Goal: Task Accomplishment & Management: Use online tool/utility

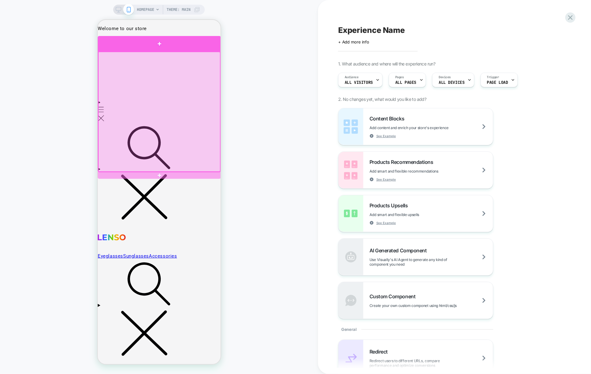
click at [206, 50] on div at bounding box center [158, 43] width 123 height 15
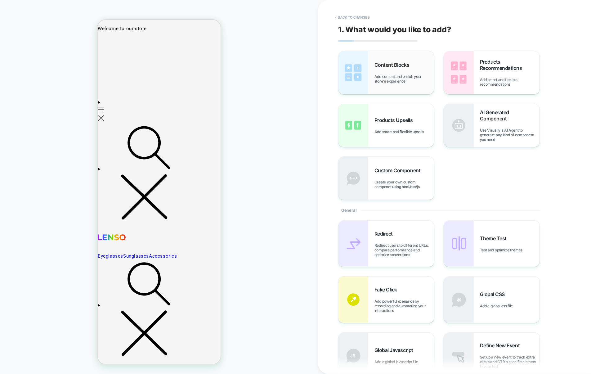
click at [405, 88] on div "Content Blocks Add content and enrich your store's experience" at bounding box center [385, 72] width 95 height 43
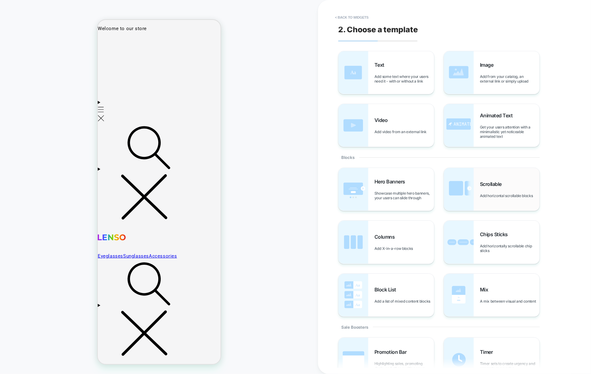
click at [476, 189] on div "Scrollable Add horizontal scrollable blocks" at bounding box center [491, 189] width 95 height 43
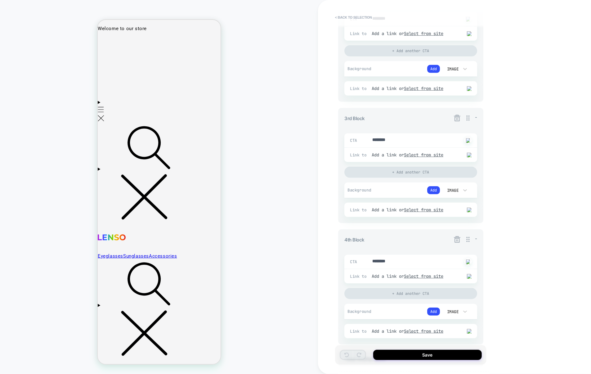
scroll to position [354, 0]
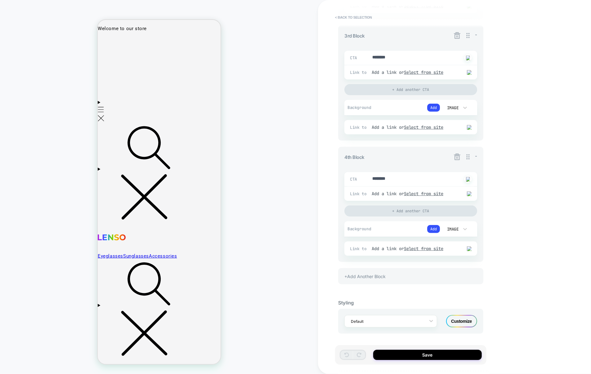
click at [376, 274] on div "+Add Another Block" at bounding box center [410, 276] width 145 height 16
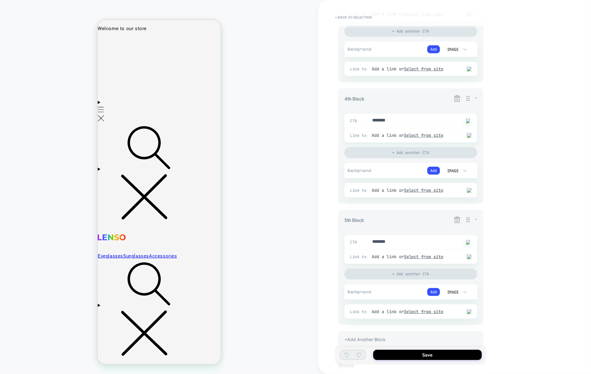
scroll to position [413, 0]
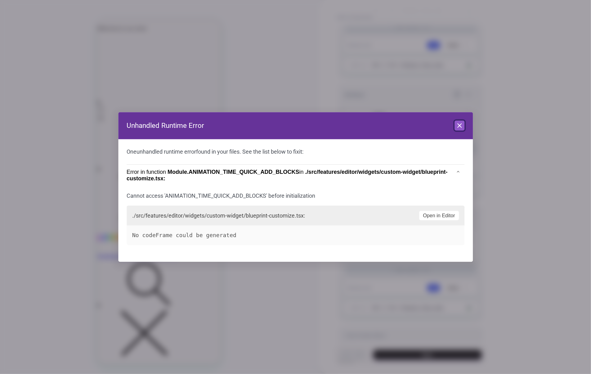
click at [462, 125] on icon at bounding box center [458, 125] width 7 height 7
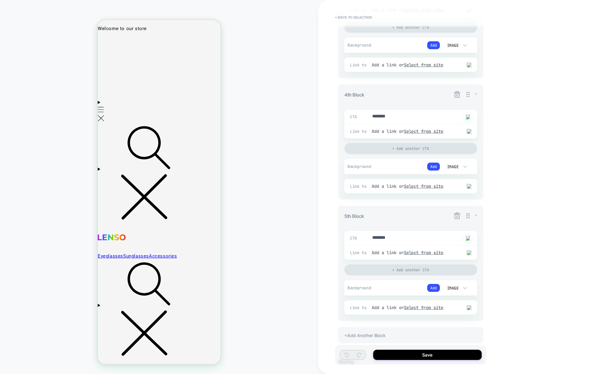
scroll to position [476, 0]
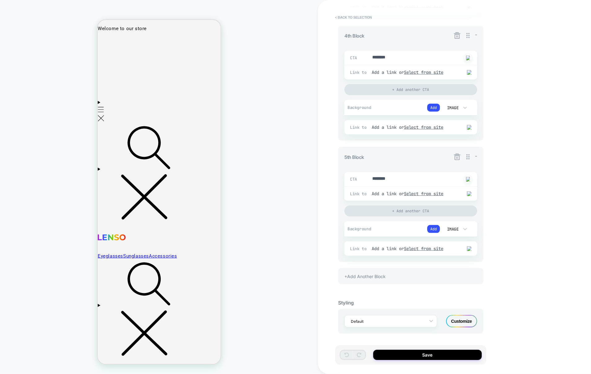
click at [392, 273] on div "+Add Another Block" at bounding box center [410, 276] width 145 height 16
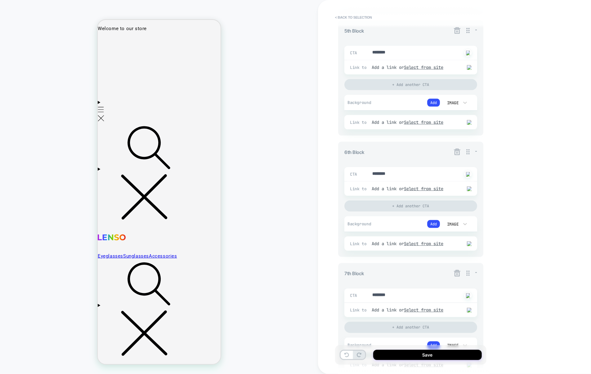
type textarea "*"
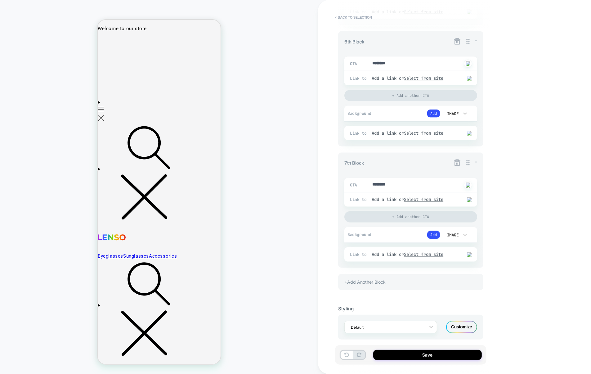
scroll to position [720, 0]
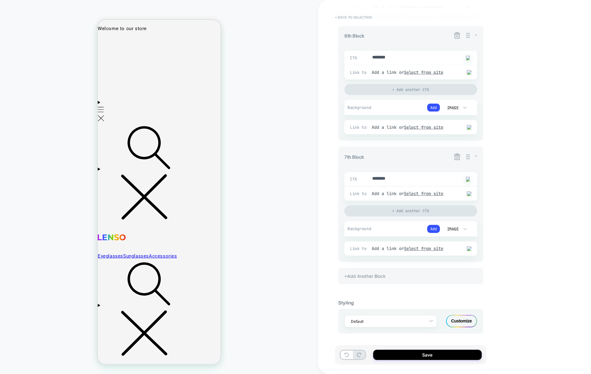
click at [347, 16] on button "< Back to selection" at bounding box center [353, 17] width 43 height 10
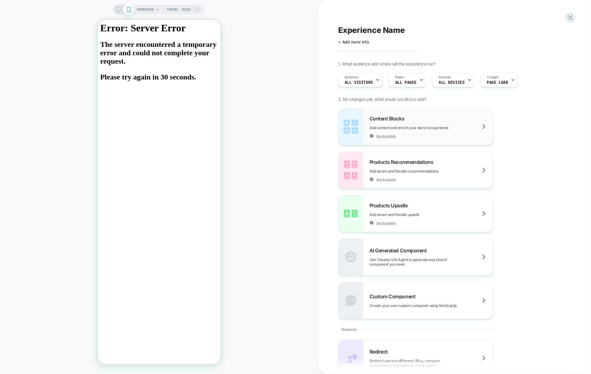
click at [415, 117] on div "Content Blocks Add content and enrich your store's experience See Example" at bounding box center [430, 126] width 123 height 23
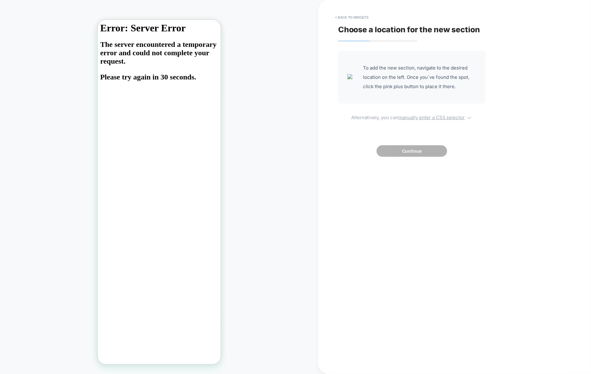
click at [414, 118] on u "manually enter a CSS selector" at bounding box center [431, 117] width 67 height 6
select select "*******"
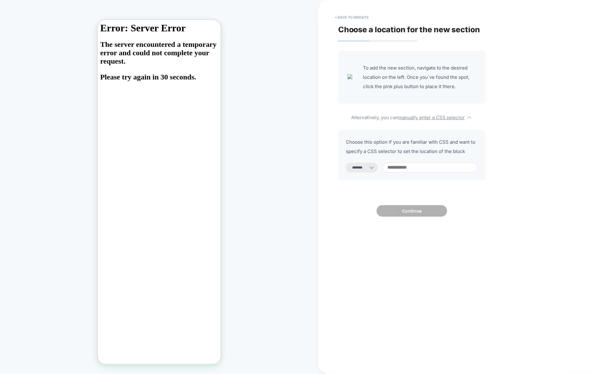
click at [420, 166] on input at bounding box center [429, 167] width 95 height 10
type input "**"
select select "*********"
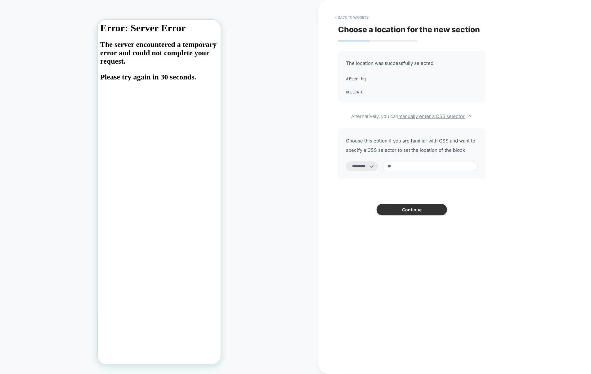
type input "**"
click at [381, 213] on button "Continue" at bounding box center [411, 209] width 70 height 11
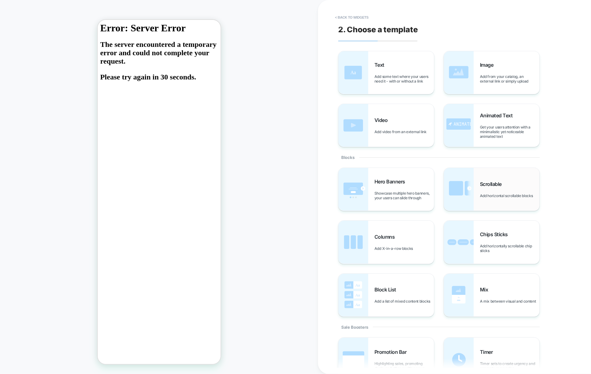
click at [505, 170] on div "Scrollable Add horizontal scrollable blocks" at bounding box center [491, 189] width 95 height 43
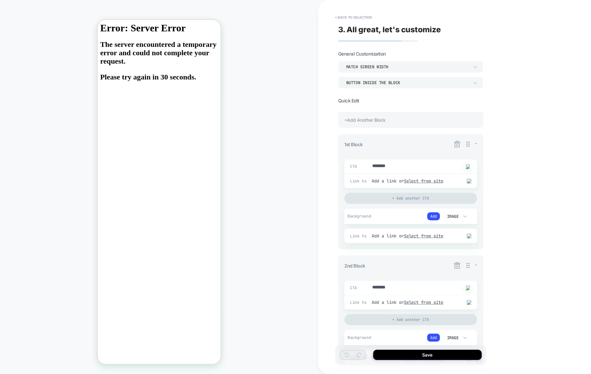
scroll to position [354, 0]
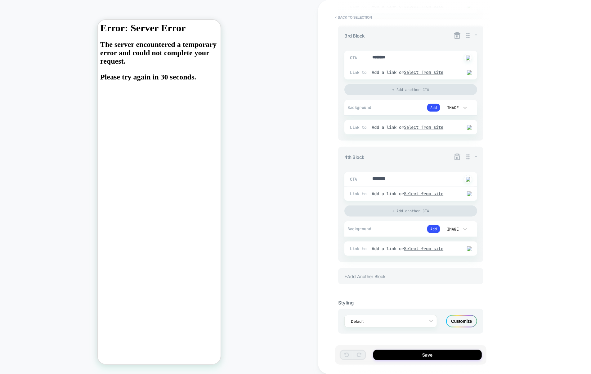
click at [405, 280] on div "+Add Another Block" at bounding box center [410, 276] width 145 height 16
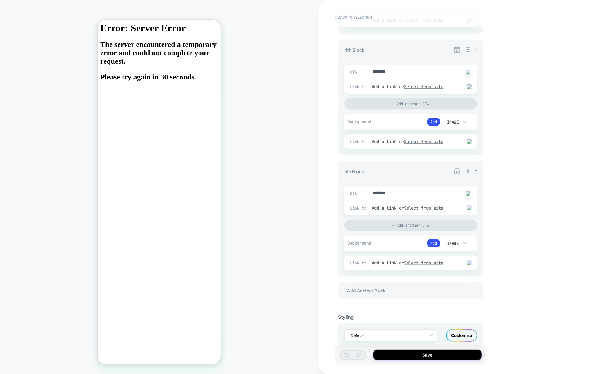
scroll to position [476, 0]
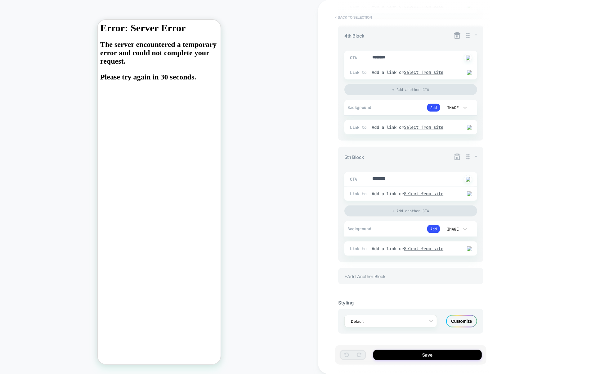
click at [365, 20] on button "< Back to selection" at bounding box center [353, 17] width 43 height 10
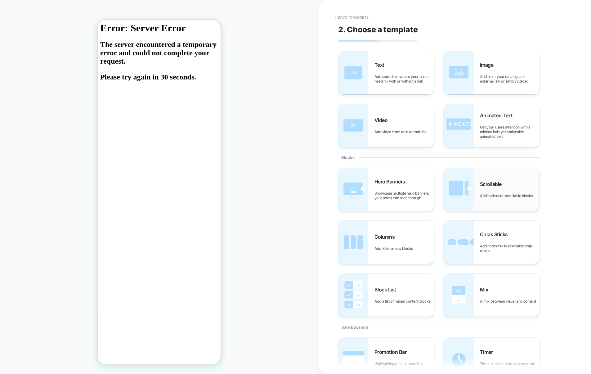
click at [462, 188] on img at bounding box center [459, 189] width 30 height 43
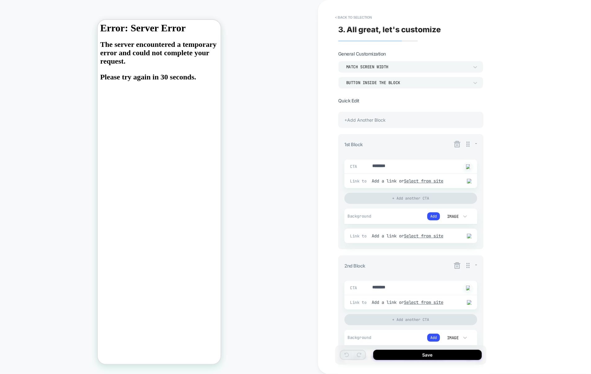
scroll to position [354, 0]
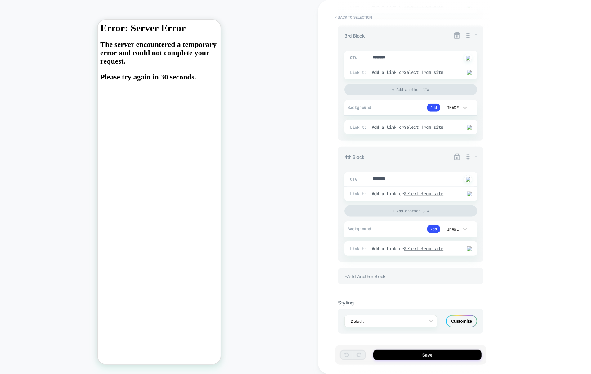
click at [417, 279] on div "+Add Another Block" at bounding box center [410, 276] width 145 height 16
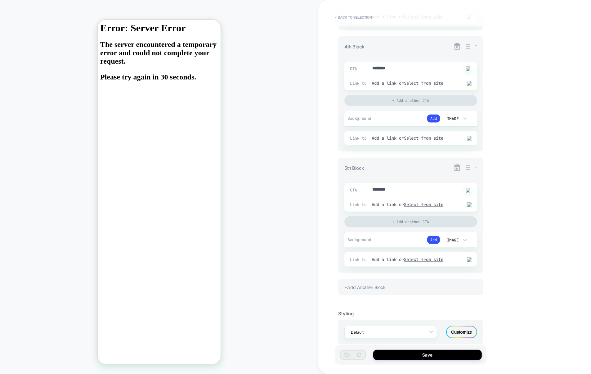
scroll to position [464, 0]
click at [393, 287] on div "+Add Another Block" at bounding box center [410, 284] width 145 height 16
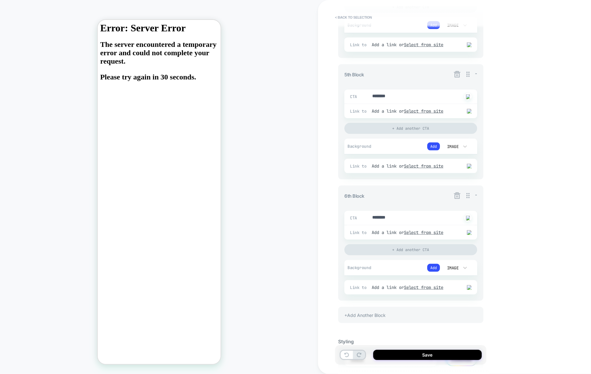
scroll to position [598, 0]
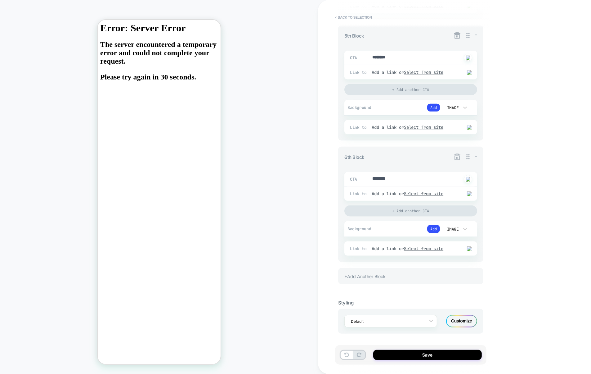
click at [395, 280] on div "+Add Another Block" at bounding box center [410, 276] width 145 height 16
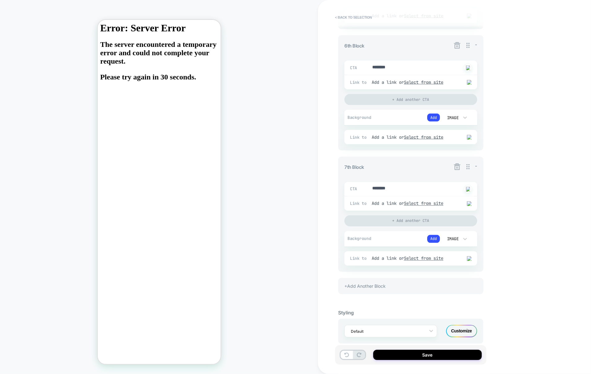
scroll to position [720, 0]
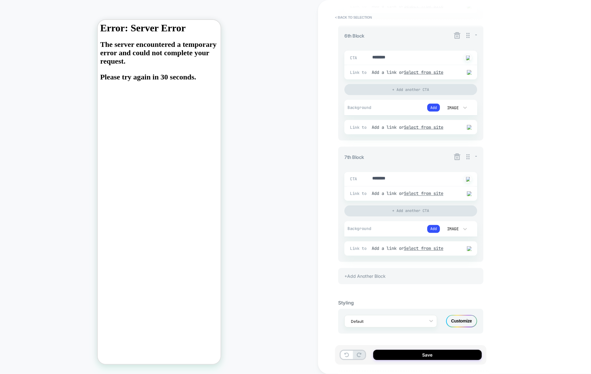
click at [389, 275] on div "+Add Another Block" at bounding box center [410, 276] width 145 height 16
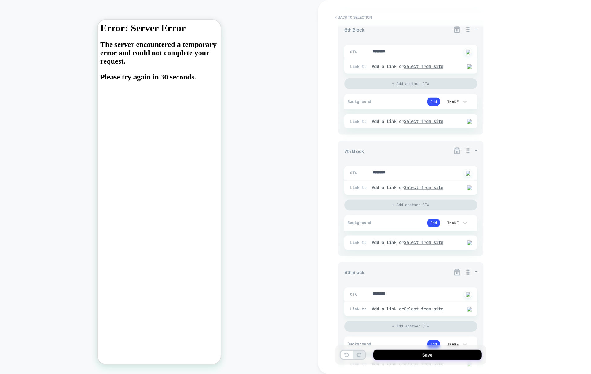
scroll to position [842, 0]
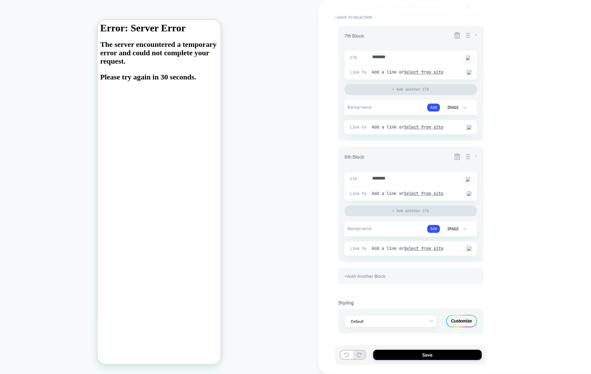
click at [389, 275] on div "+Add Another Block" at bounding box center [410, 276] width 145 height 16
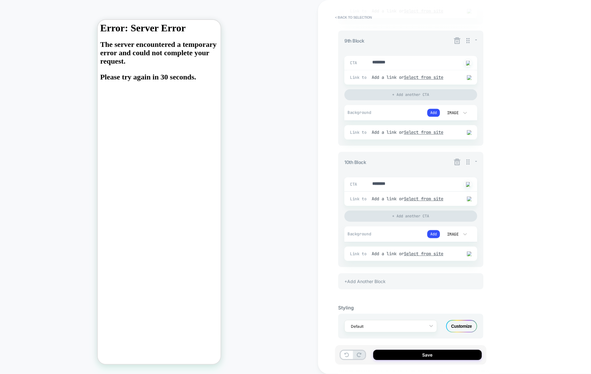
scroll to position [1086, 0]
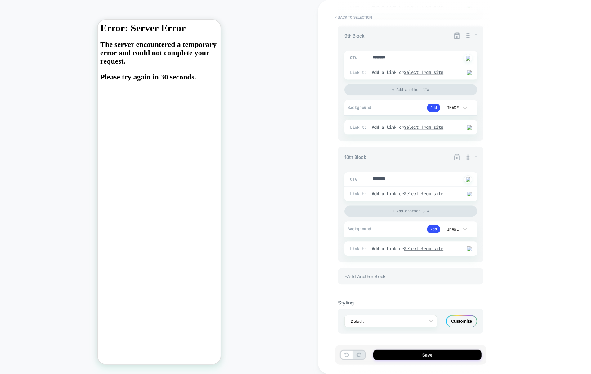
click at [371, 272] on div "+Add Another Block" at bounding box center [410, 276] width 145 height 16
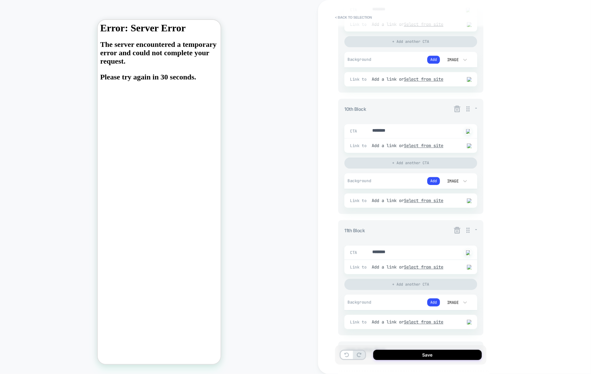
scroll to position [1208, 0]
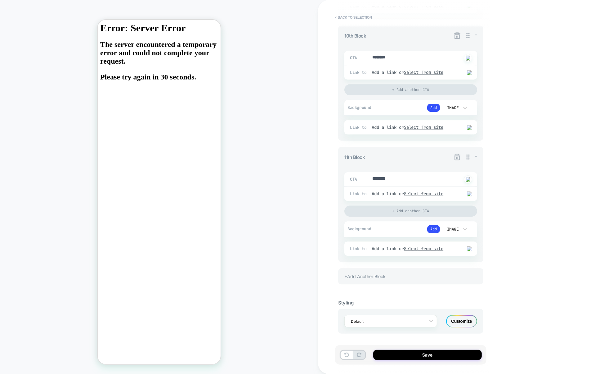
click at [387, 271] on div "+Add Another Block" at bounding box center [410, 276] width 145 height 16
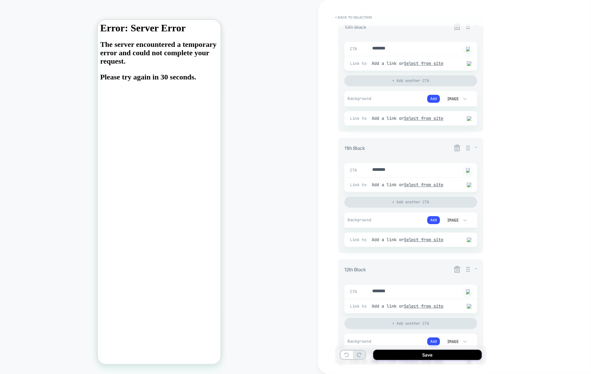
scroll to position [1330, 0]
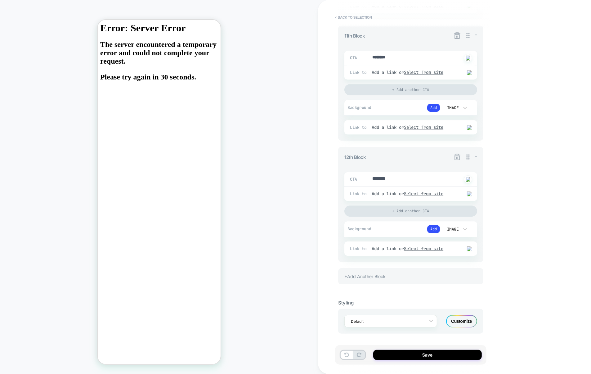
click at [387, 271] on div "+Add Another Block" at bounding box center [410, 276] width 145 height 16
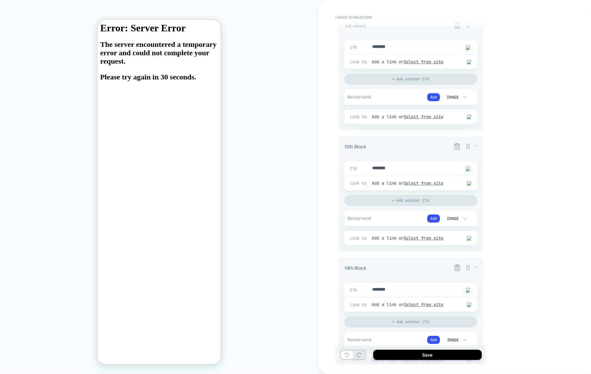
scroll to position [1575, 0]
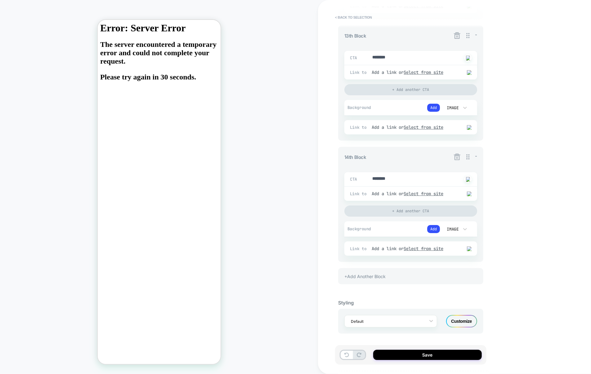
click at [458, 157] on icon at bounding box center [457, 157] width 8 height 8
click at [468, 192] on button "Yes" at bounding box center [473, 193] width 31 height 10
click at [457, 158] on icon at bounding box center [457, 157] width 8 height 8
click at [469, 191] on button "Yes" at bounding box center [473, 193] width 31 height 10
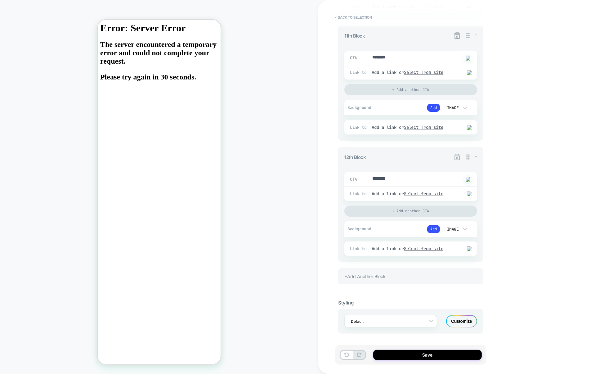
scroll to position [1330, 0]
click at [457, 154] on icon at bounding box center [456, 156] width 7 height 7
click at [471, 191] on button "Yes" at bounding box center [473, 193] width 31 height 10
click at [457, 158] on icon at bounding box center [457, 157] width 8 height 8
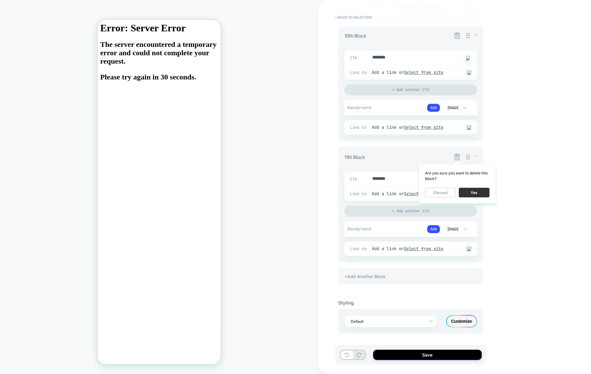
click at [468, 190] on button "Yes" at bounding box center [473, 193] width 31 height 10
click at [458, 158] on icon at bounding box center [457, 157] width 8 height 8
click at [363, 15] on button "< Back to selection" at bounding box center [353, 17] width 43 height 10
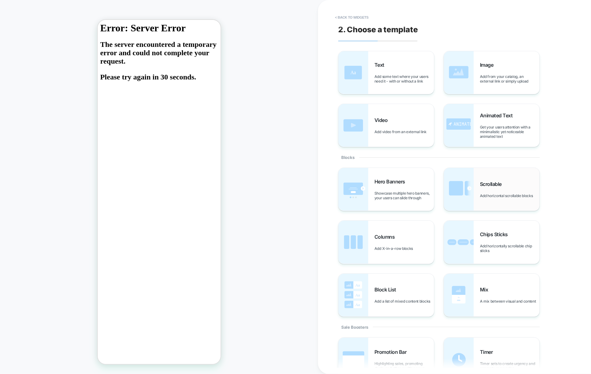
click at [493, 190] on div "Scrollable Add horizontal scrollable blocks" at bounding box center [510, 189] width 60 height 17
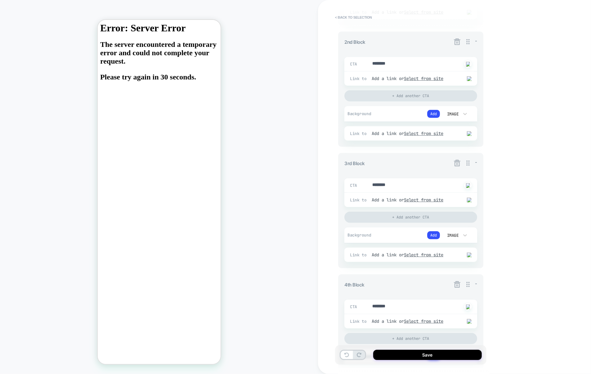
scroll to position [354, 0]
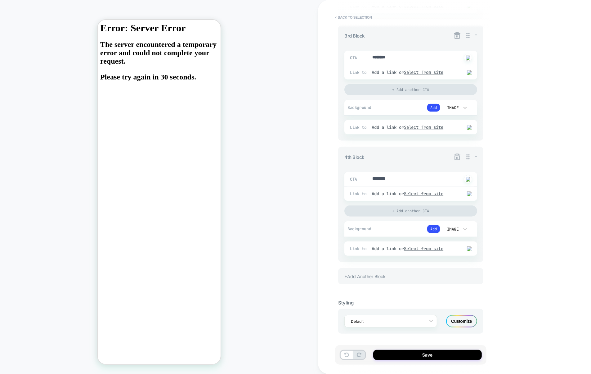
click at [382, 274] on div "+Add Another Block" at bounding box center [410, 276] width 145 height 16
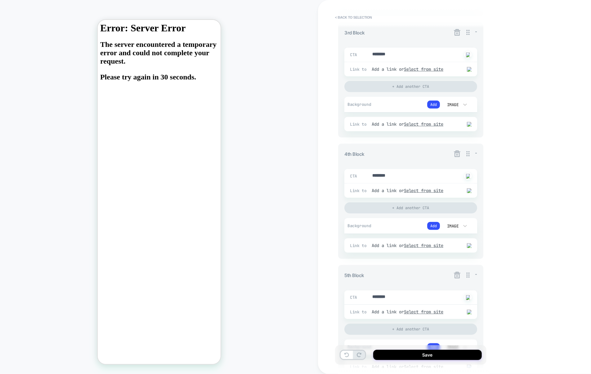
type textarea "*"
